Goal: Transaction & Acquisition: Purchase product/service

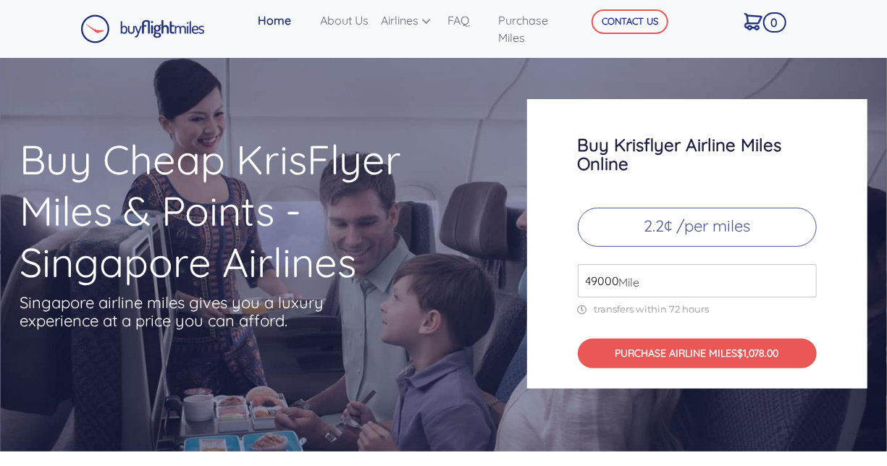
click at [801, 287] on input "49000" at bounding box center [697, 280] width 239 height 33
click at [695, 297] on input "49000" at bounding box center [697, 280] width 239 height 33
click at [510, 28] on link "Purchase Miles" at bounding box center [531, 29] width 79 height 46
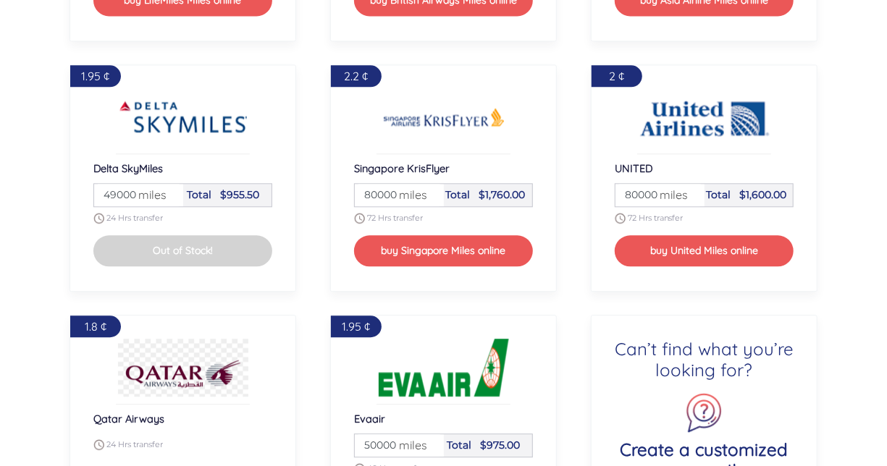
scroll to position [1623, 0]
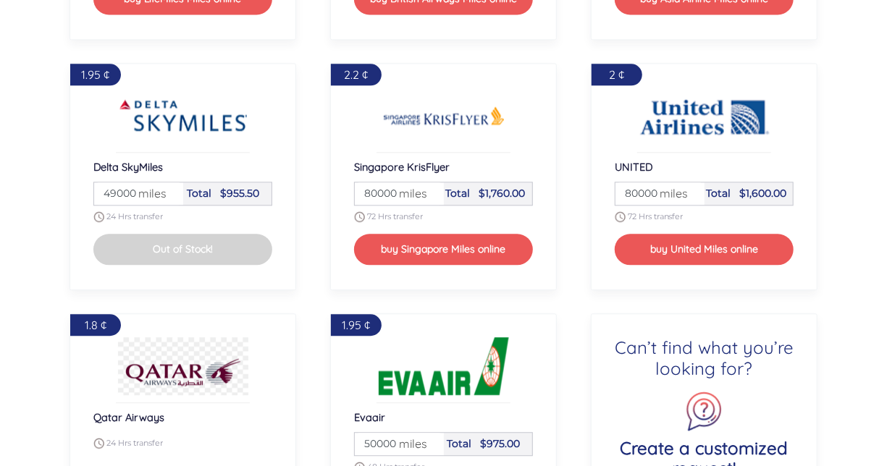
click at [397, 191] on span "miles" at bounding box center [409, 193] width 35 height 17
click at [382, 193] on input "80000" at bounding box center [399, 193] width 85 height 22
click at [430, 190] on input "80000" at bounding box center [399, 193] width 85 height 22
click at [430, 190] on input "81000" at bounding box center [399, 193] width 85 height 22
click at [429, 190] on input "82000" at bounding box center [399, 193] width 85 height 22
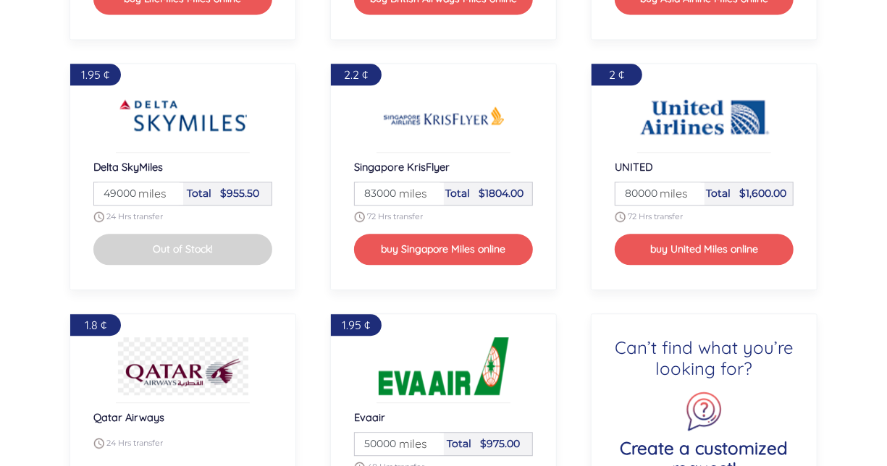
click at [429, 190] on input "83000" at bounding box center [399, 193] width 85 height 22
click at [429, 190] on input "84000" at bounding box center [399, 193] width 85 height 22
click at [429, 190] on input "85000" at bounding box center [399, 193] width 85 height 22
type input "126000"
click at [429, 190] on input "126000" at bounding box center [399, 193] width 85 height 22
